Goal: Manage account settings

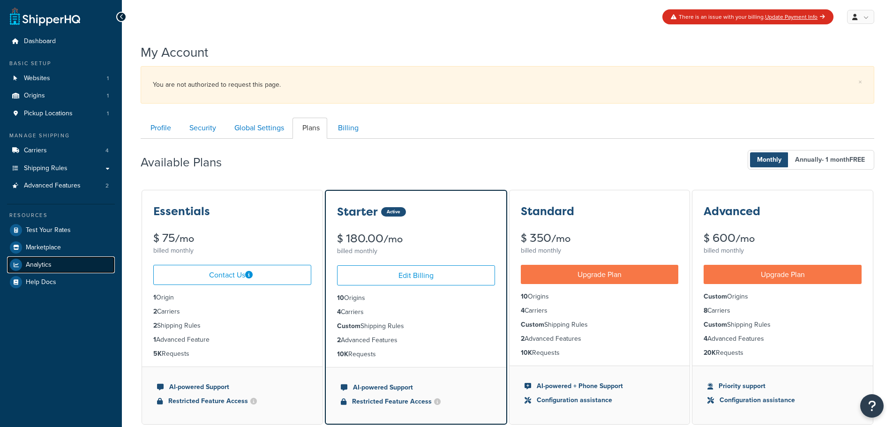
click at [43, 265] on span "Analytics" at bounding box center [39, 265] width 26 height 8
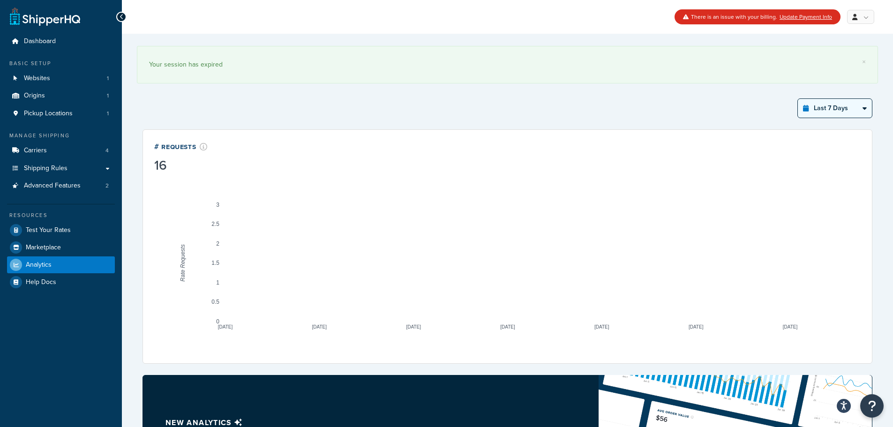
drag, startPoint x: 832, startPoint y: 110, endPoint x: 837, endPoint y: 114, distance: 6.0
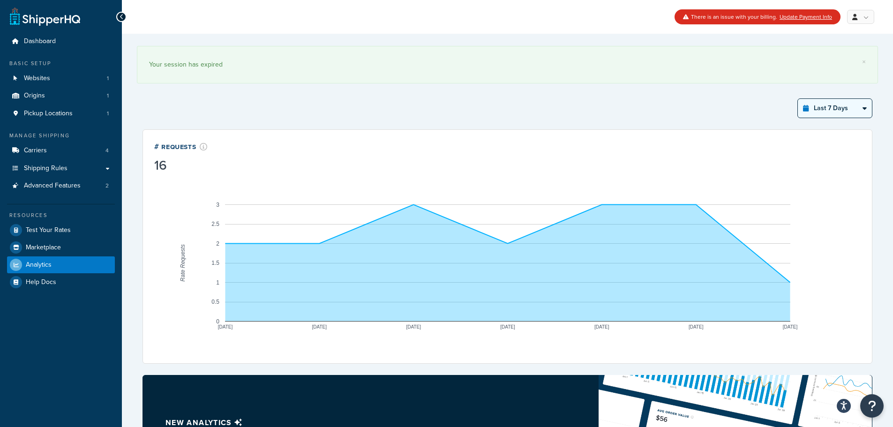
click at [832, 110] on select "Last 24 Hours Last 7 Days Last 30 Days Last 3 Months Last 6 Months Last 12 Mont…" at bounding box center [835, 108] width 74 height 19
select select "last_year"
click at [798, 99] on select "Last 24 Hours Last 7 Days Last 30 Days Last 3 Months Last 6 Months Last 12 Mont…" at bounding box center [835, 108] width 74 height 19
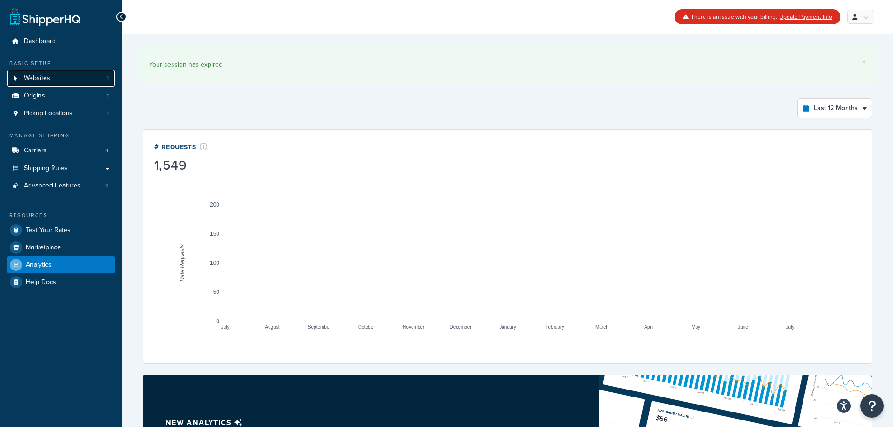
click at [70, 77] on link "Websites 1" at bounding box center [61, 78] width 108 height 17
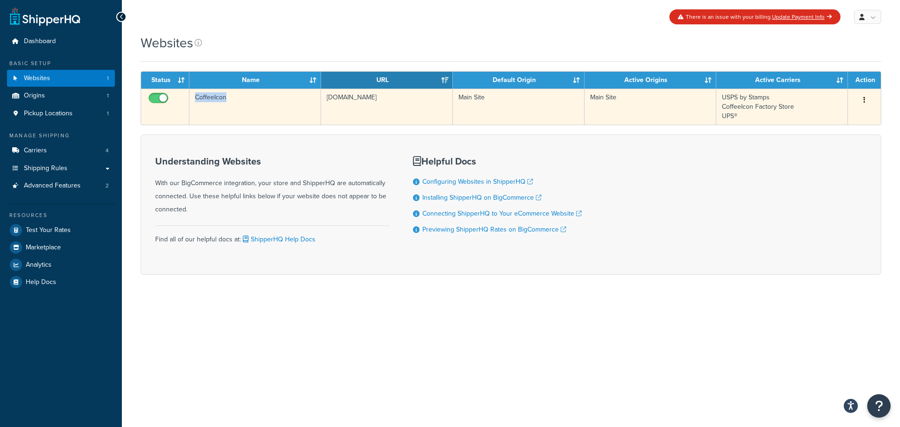
drag, startPoint x: 242, startPoint y: 98, endPoint x: 192, endPoint y: 98, distance: 50.7
click at [192, 98] on td "CoffeeIcon" at bounding box center [255, 107] width 132 height 36
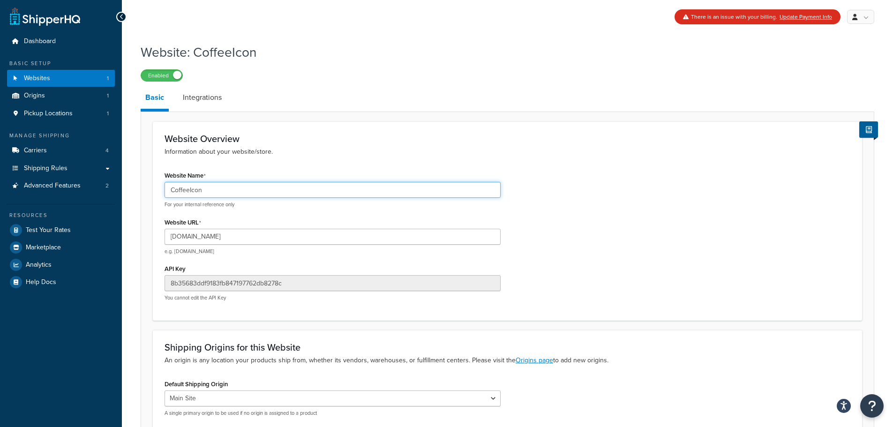
click at [228, 192] on input "CoffeeIcon" at bounding box center [333, 190] width 336 height 16
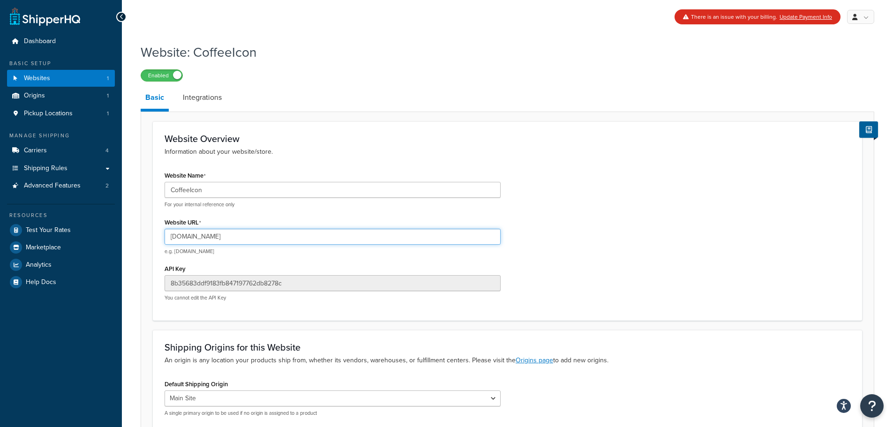
click at [242, 237] on input "coffeeicon.mybigcommerce.com" at bounding box center [333, 237] width 336 height 16
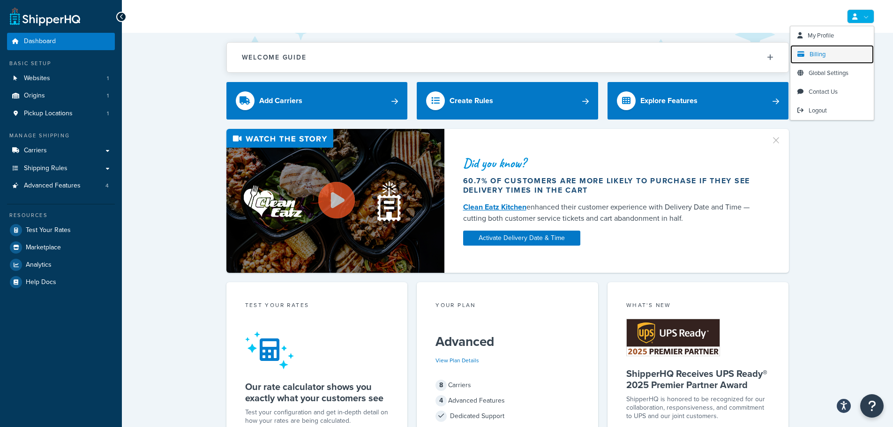
click at [837, 55] on link "Billing" at bounding box center [832, 54] width 83 height 19
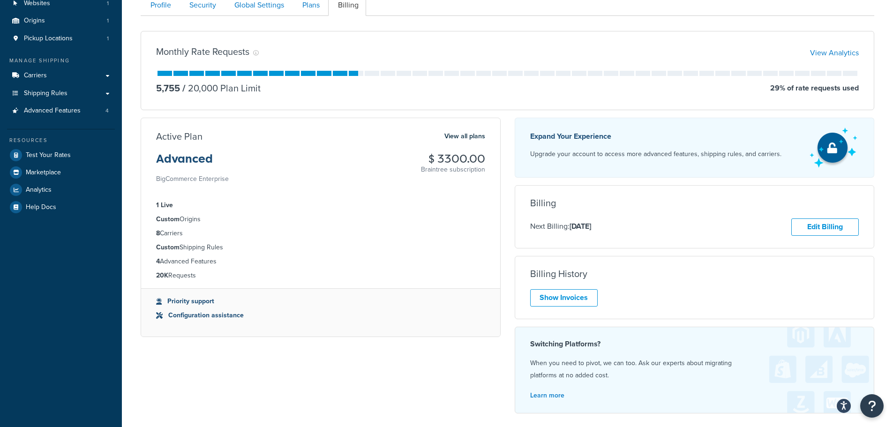
scroll to position [109, 0]
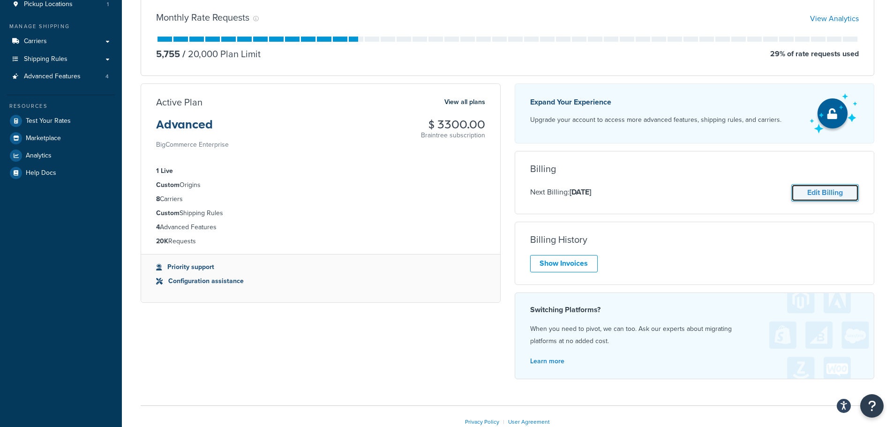
click at [832, 192] on link "Edit Billing" at bounding box center [826, 192] width 68 height 17
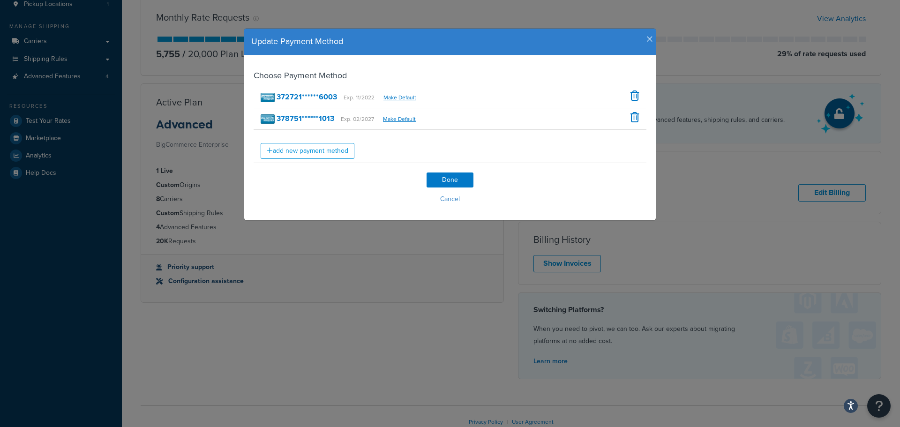
click at [647, 40] on icon "button" at bounding box center [650, 39] width 7 height 8
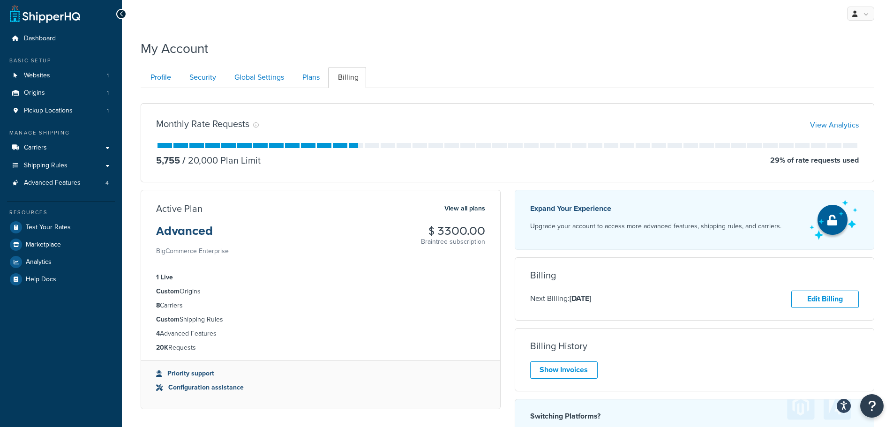
scroll to position [0, 0]
